Goal: Transaction & Acquisition: Purchase product/service

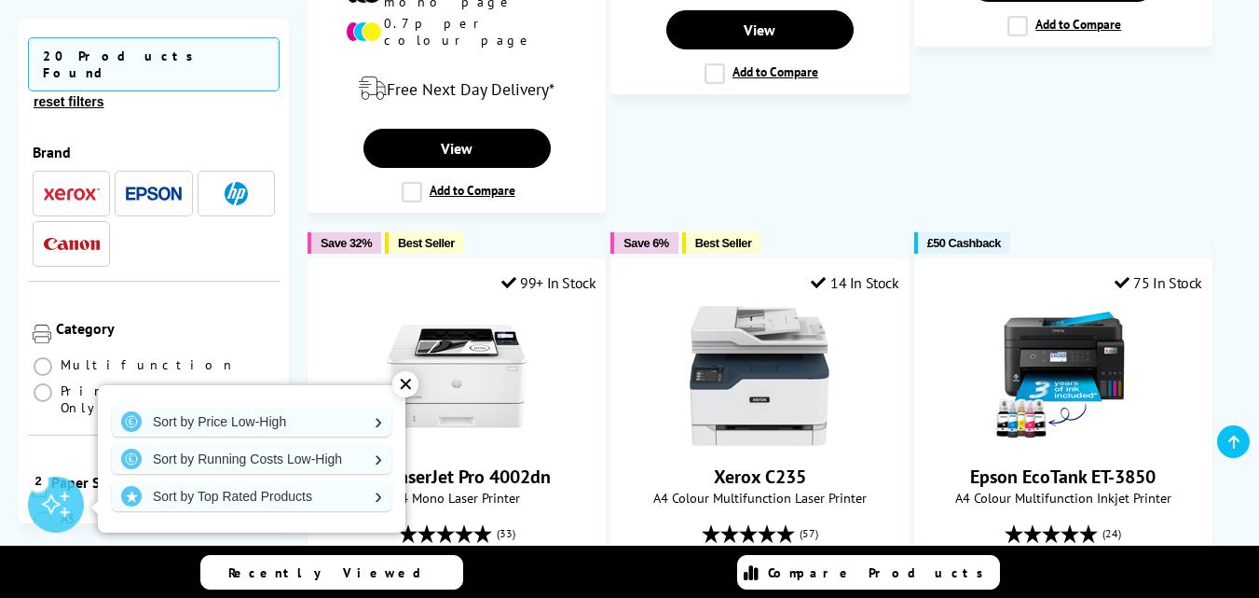
scroll to position [1119, 0]
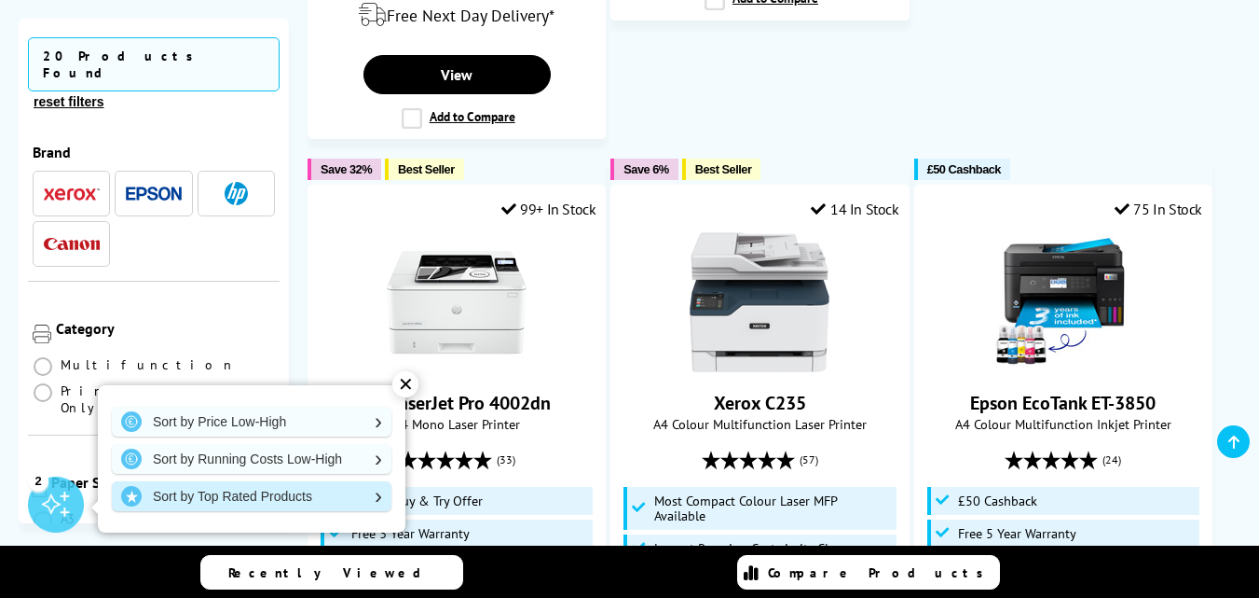
click at [314, 499] on link "Sort by Top Rated Products" at bounding box center [252, 496] width 280 height 30
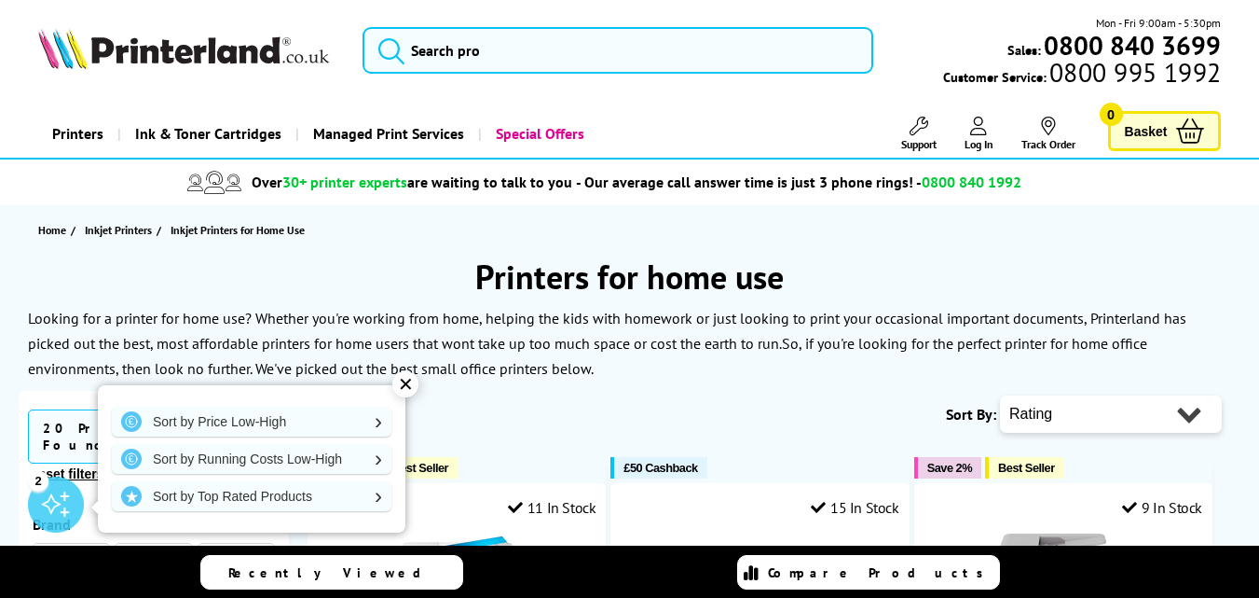
drag, startPoint x: 308, startPoint y: 504, endPoint x: 627, endPoint y: 325, distance: 366.4
click at [309, 504] on link "Sort by Top Rated Products" at bounding box center [252, 496] width 280 height 30
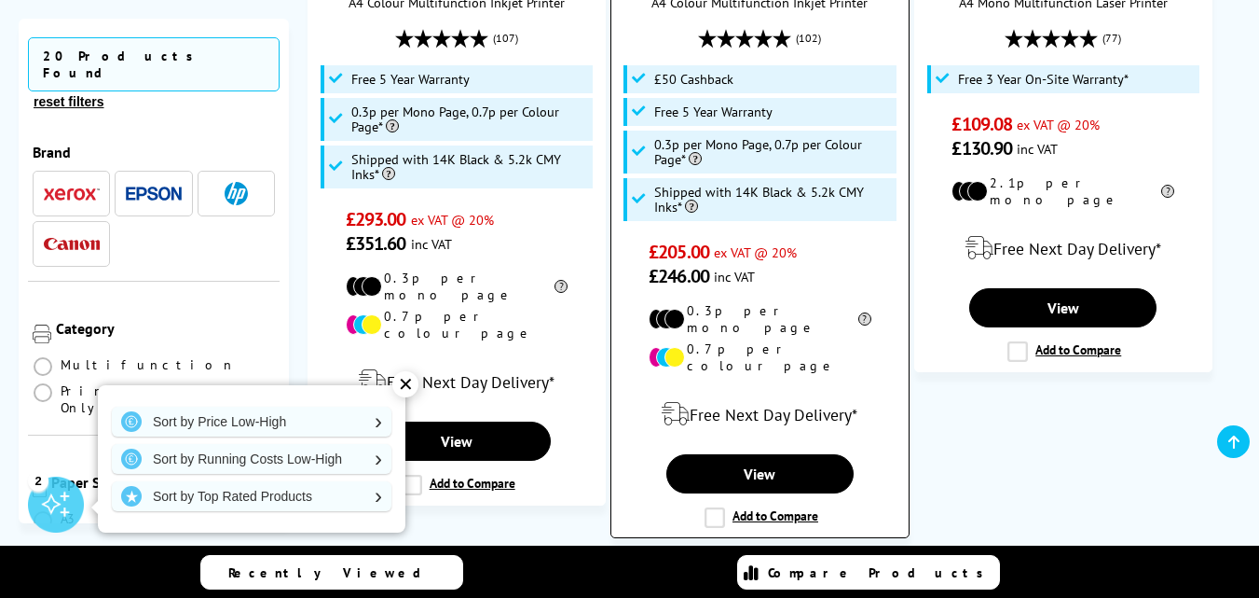
scroll to position [653, 0]
